Goal: Task Accomplishment & Management: Use online tool/utility

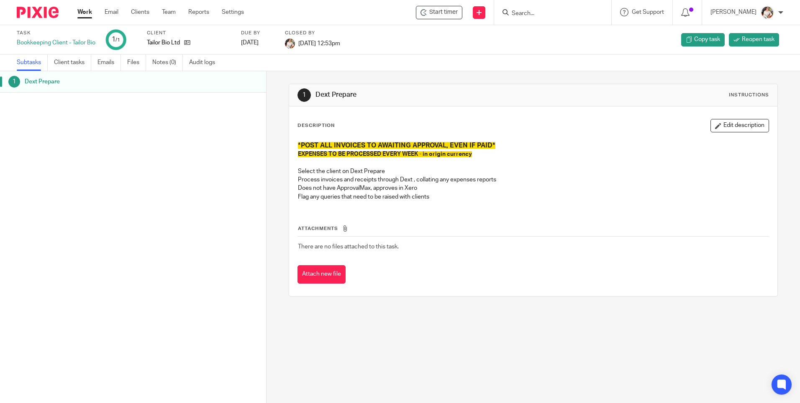
click at [88, 16] on link "Work" at bounding box center [84, 12] width 15 height 8
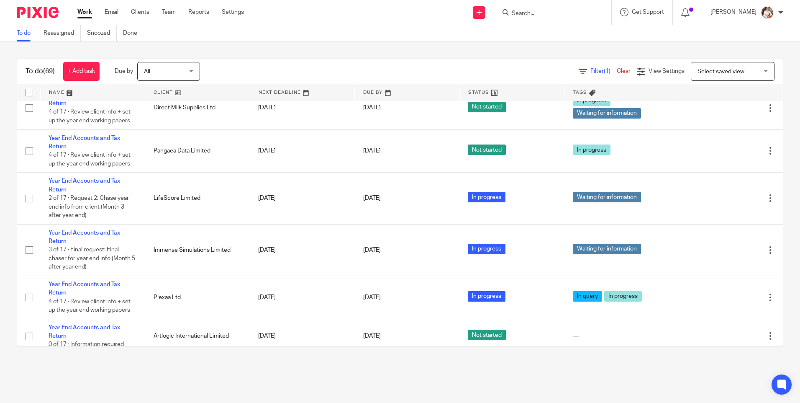
scroll to position [251, 0]
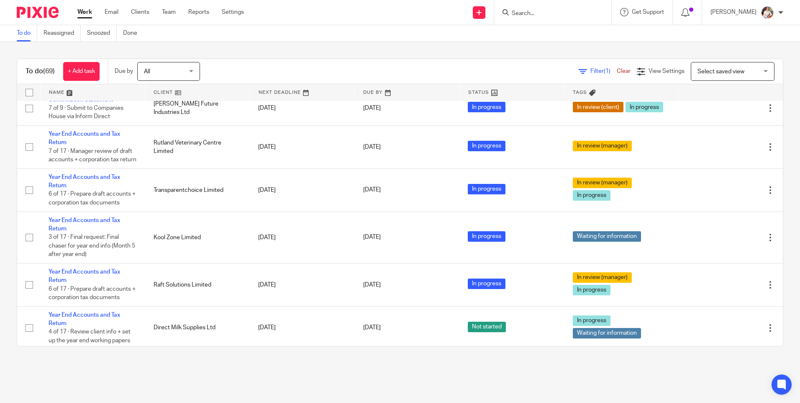
click at [541, 16] on input "Search" at bounding box center [548, 14] width 75 height 8
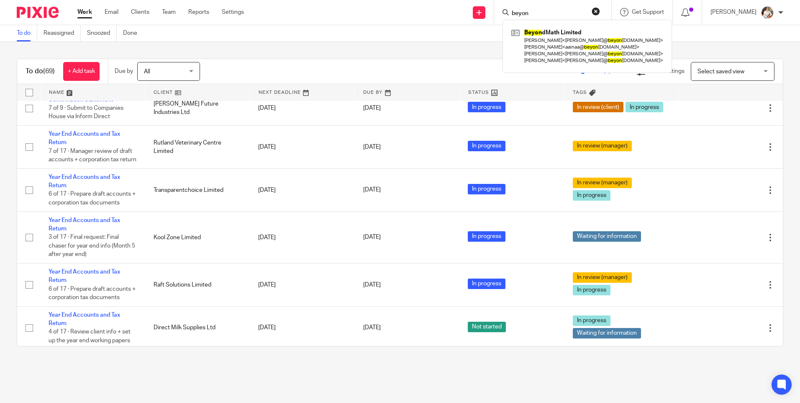
type input "beyon"
click at [550, 25] on div "Beyon dMath Limited Darren Garvey < darren@ beyon dmath.com > Aainaa Burhanudin…" at bounding box center [587, 46] width 169 height 53
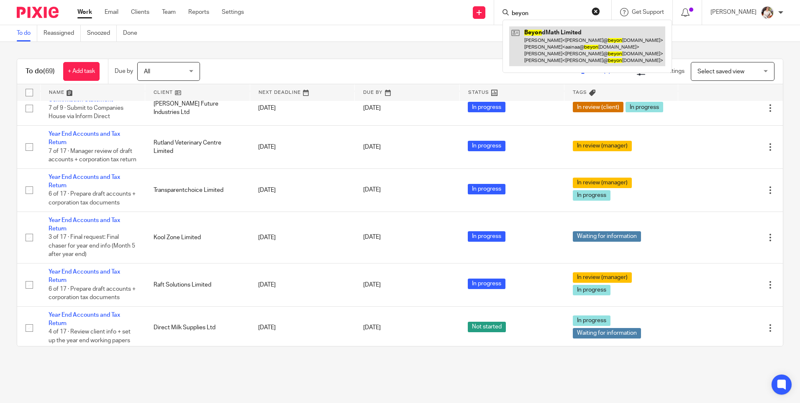
click at [552, 34] on link at bounding box center [587, 46] width 156 height 40
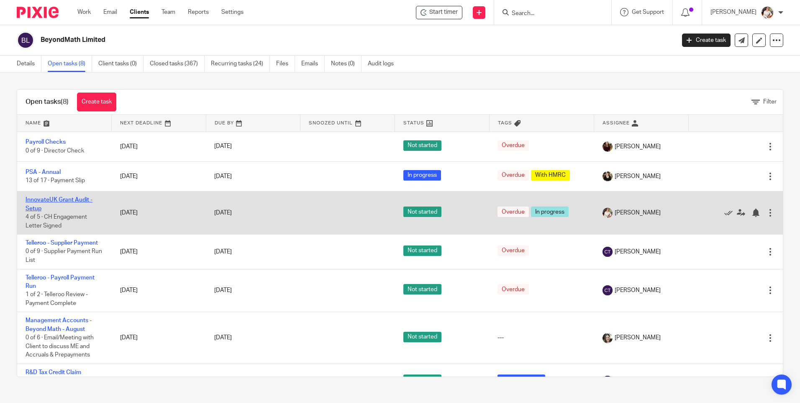
click at [27, 203] on link "InnovateUK Grant Audit - Setup" at bounding box center [59, 204] width 67 height 14
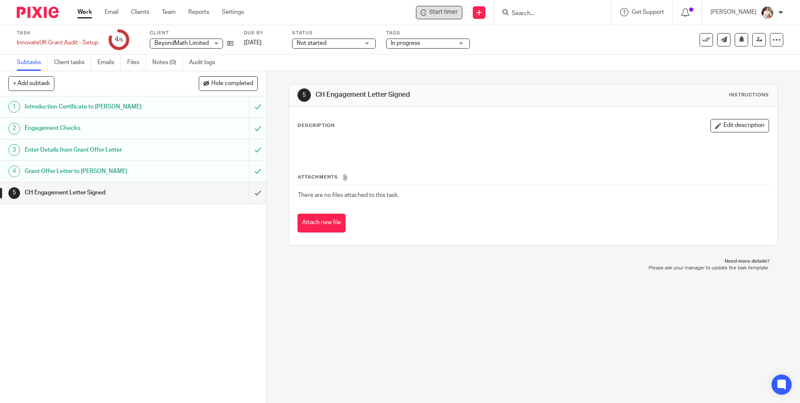
click at [426, 10] on icon at bounding box center [424, 12] width 7 height 7
click at [448, 9] on span "Start timer" at bounding box center [443, 12] width 28 height 9
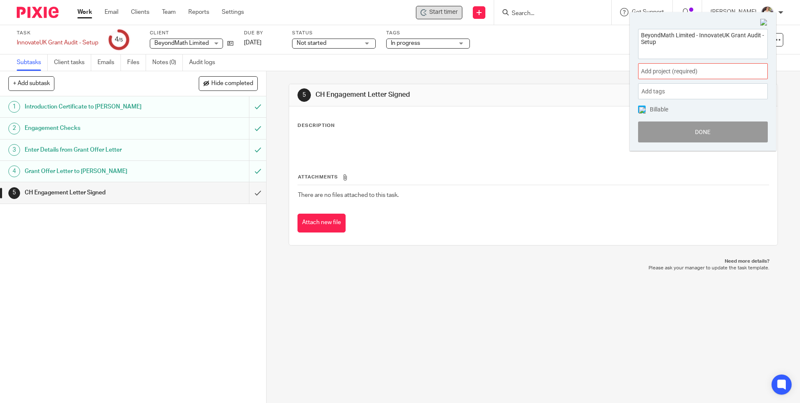
click at [713, 72] on span "Add project (required) :" at bounding box center [693, 71] width 105 height 9
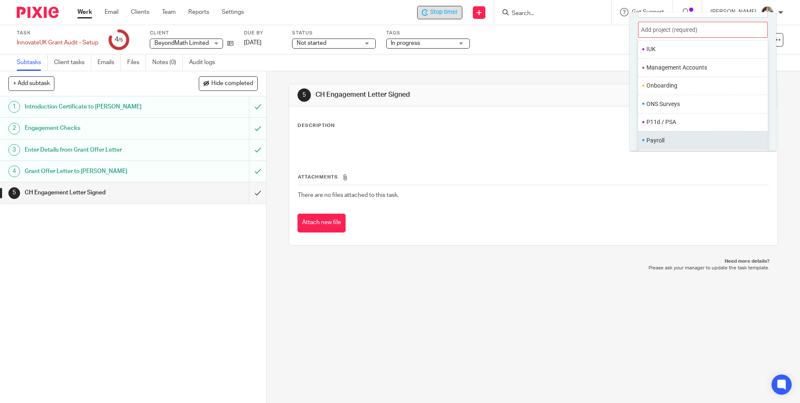
scroll to position [230, 0]
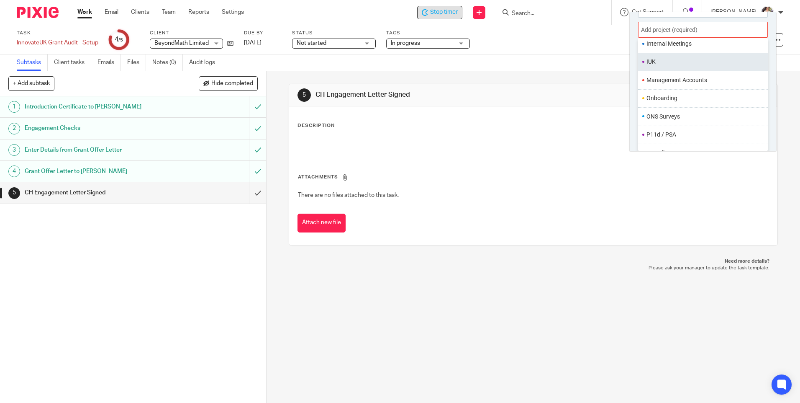
click at [656, 67] on ul "IUK" at bounding box center [703, 62] width 130 height 18
click at [656, 69] on ul "IUK" at bounding box center [703, 62] width 130 height 18
click at [652, 62] on li "IUK" at bounding box center [701, 61] width 109 height 9
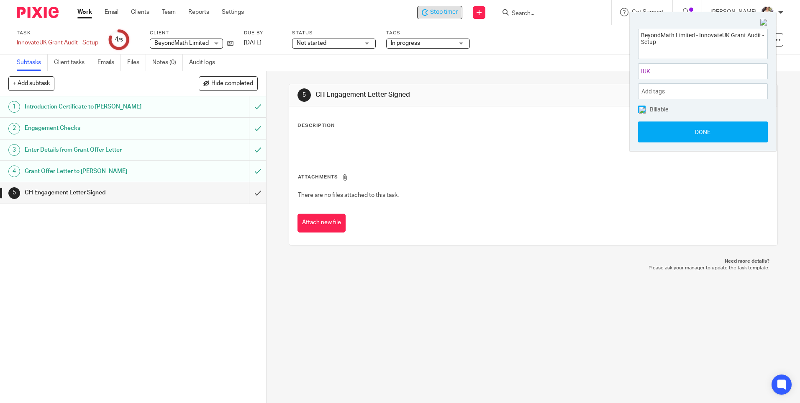
scroll to position [0, 0]
click at [665, 130] on button "Done" at bounding box center [703, 131] width 130 height 21
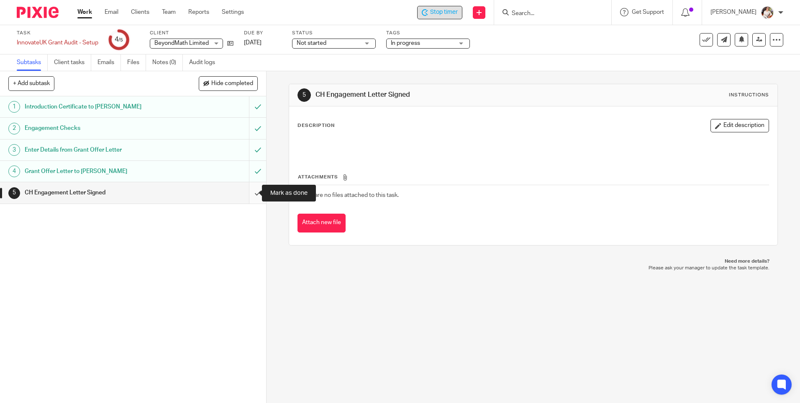
click at [247, 189] on input "submit" at bounding box center [133, 192] width 266 height 21
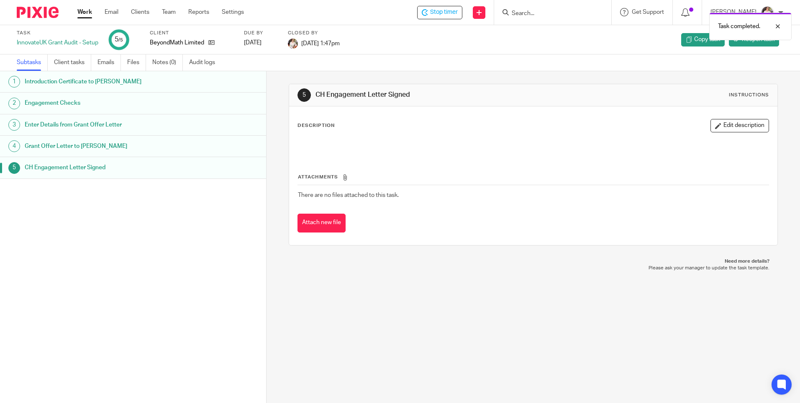
click at [447, 13] on div "Task completed." at bounding box center [596, 24] width 392 height 32
click at [456, 12] on span "Stop timer" at bounding box center [444, 12] width 28 height 9
click at [78, 10] on link "Work" at bounding box center [84, 12] width 15 height 8
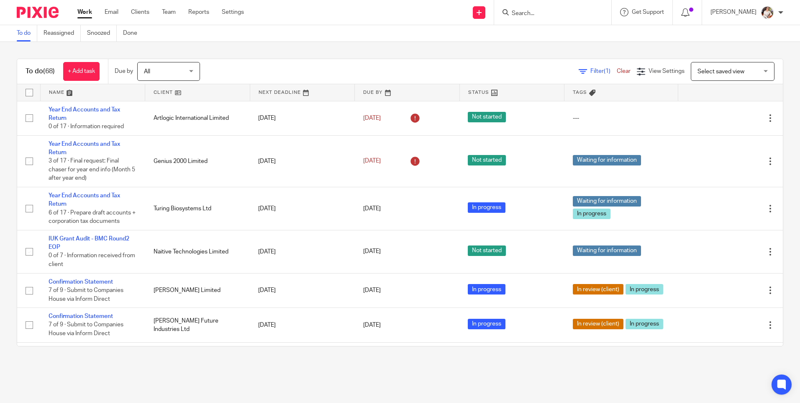
click at [519, 13] on input "Search" at bounding box center [548, 14] width 75 height 8
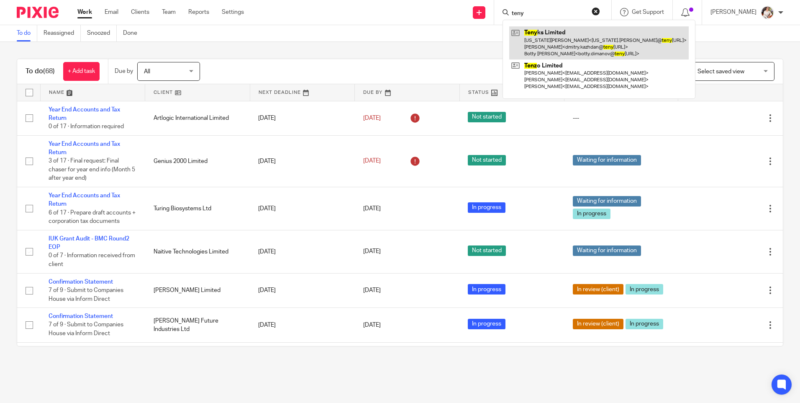
type input "teny"
click at [543, 34] on link at bounding box center [599, 42] width 180 height 33
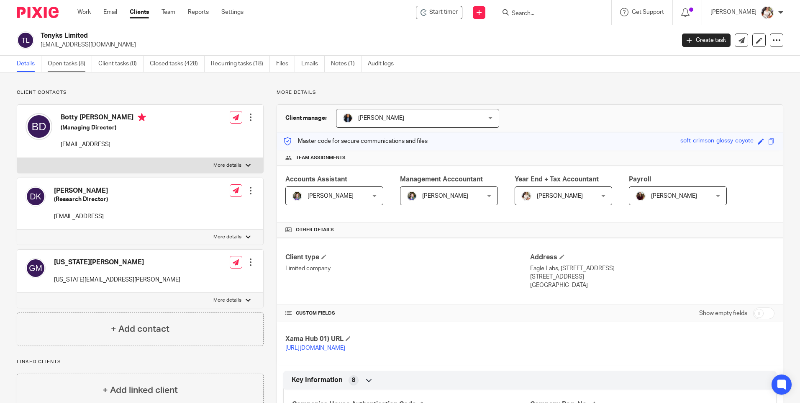
click at [71, 69] on link "Open tasks (8)" at bounding box center [70, 64] width 44 height 16
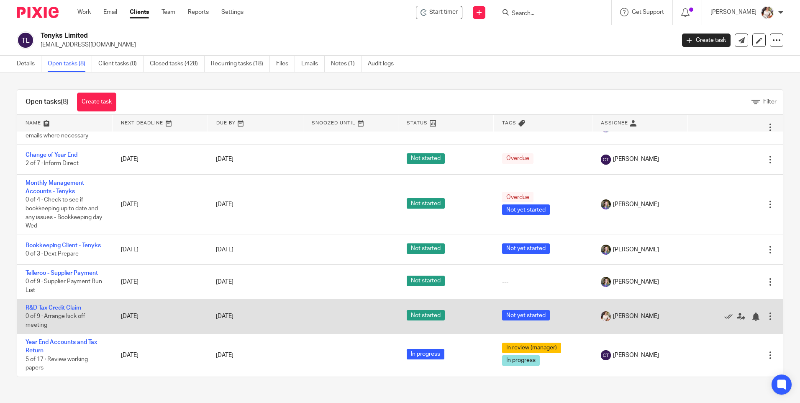
scroll to position [56, 0]
click at [66, 308] on link "R&D Tax Credit Claim" at bounding box center [54, 308] width 56 height 6
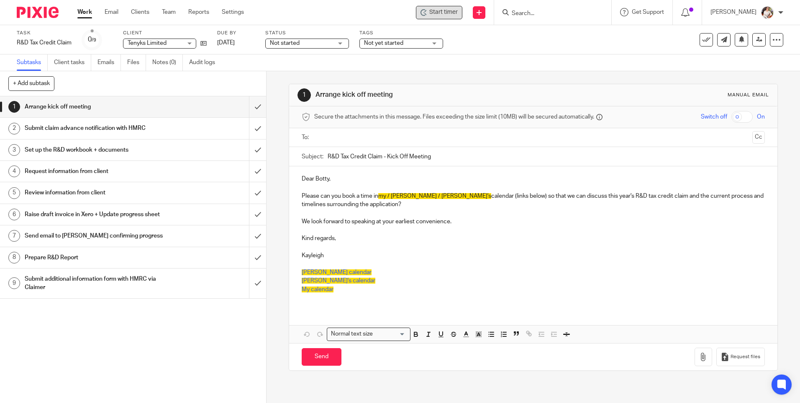
click at [441, 11] on span "Start timer" at bounding box center [443, 12] width 28 height 9
click at [442, 10] on span "Start timer" at bounding box center [443, 12] width 28 height 9
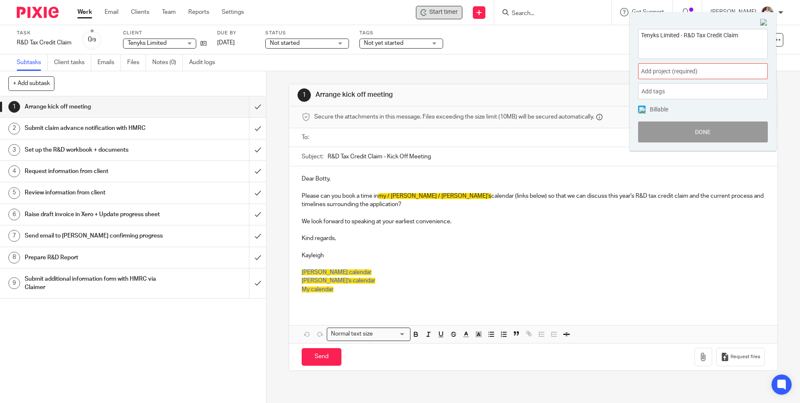
click at [748, 69] on div "Add project (required) :" at bounding box center [703, 71] width 130 height 16
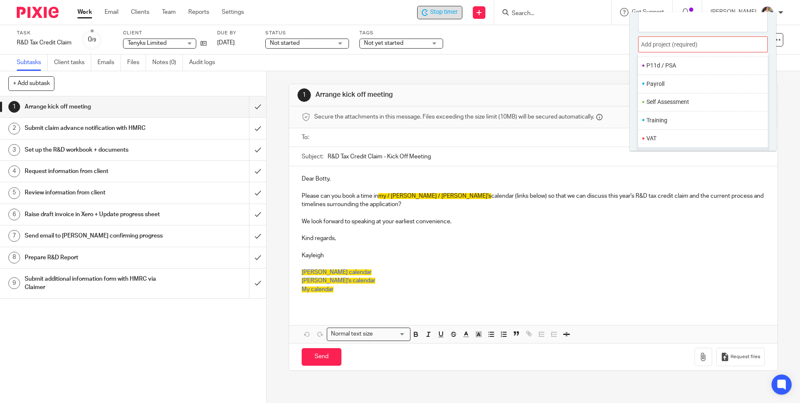
scroll to position [41, 0]
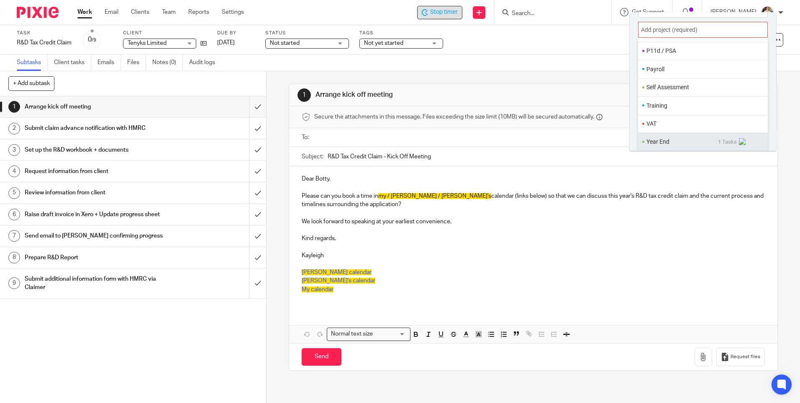
click at [730, 139] on span "1 Tasks" at bounding box center [733, 142] width 30 height 8
click at [692, 141] on span "R&D Tax Credit Claim" at bounding box center [676, 142] width 54 height 7
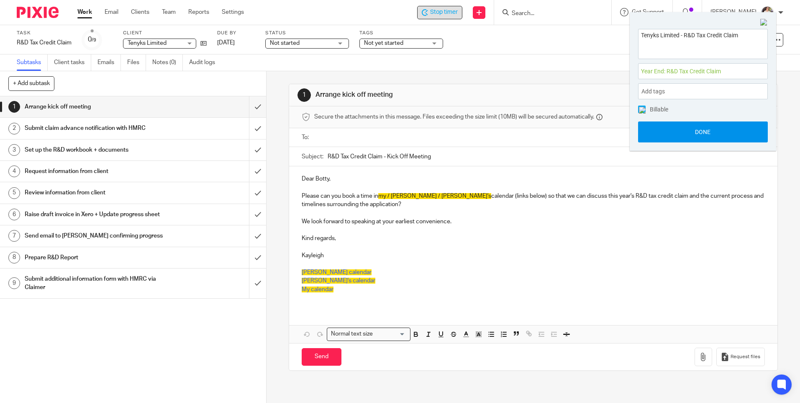
scroll to position [0, 0]
click at [657, 123] on button "Done" at bounding box center [703, 131] width 130 height 21
